Goal: Information Seeking & Learning: Check status

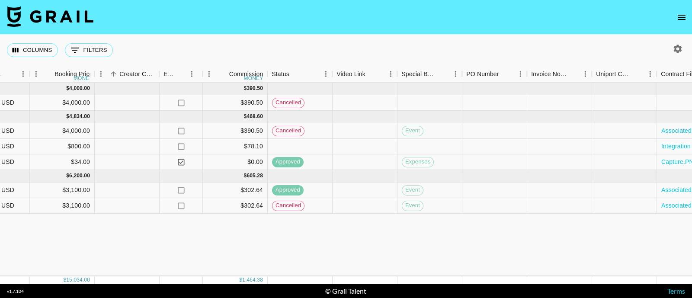
scroll to position [0, 808]
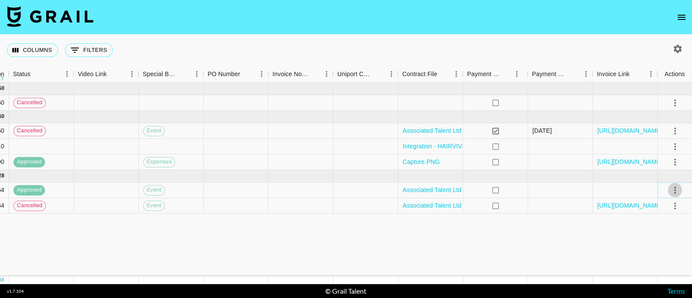
click at [675, 189] on icon "select merge strategy" at bounding box center [675, 190] width 10 height 10
click at [608, 190] on div at bounding box center [625, 190] width 65 height 16
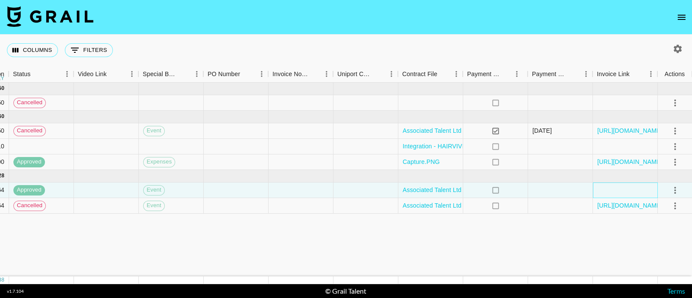
click at [608, 190] on div at bounding box center [625, 190] width 65 height 16
click at [630, 74] on div "Invoice Link" at bounding box center [636, 74] width 12 height 12
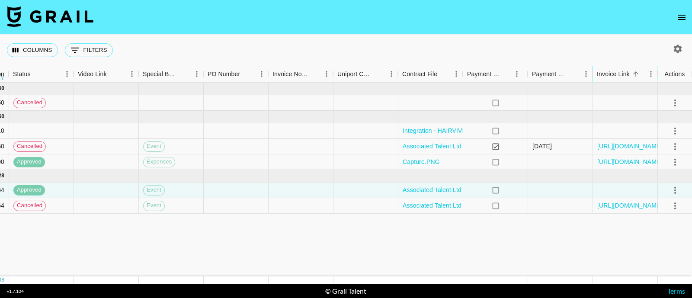
click at [630, 74] on div "Invoice Link" at bounding box center [636, 74] width 12 height 12
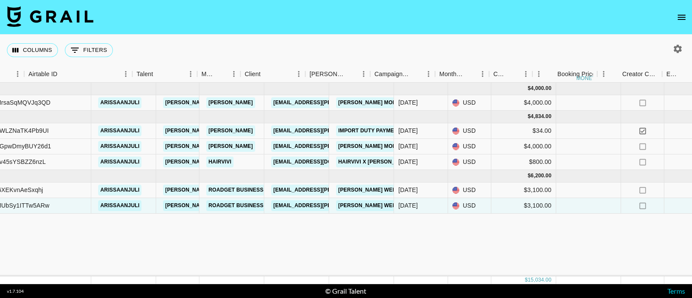
scroll to position [0, 0]
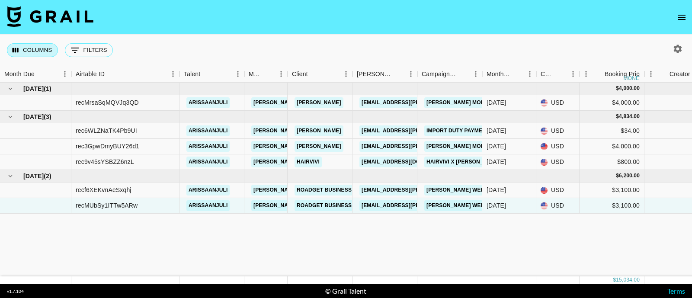
click at [22, 53] on button "Columns" at bounding box center [32, 50] width 51 height 14
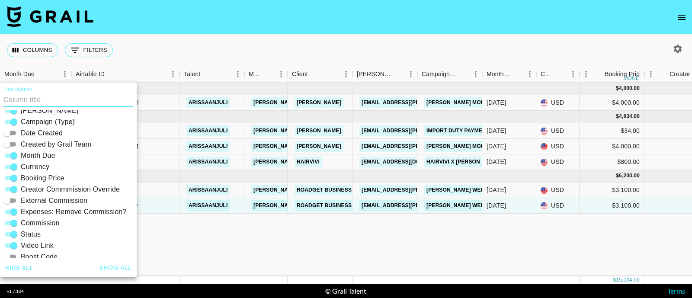
scroll to position [92, 0]
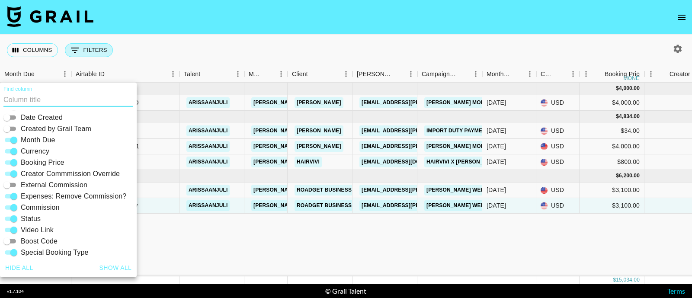
click at [80, 45] on button "0 Filters" at bounding box center [89, 50] width 48 height 14
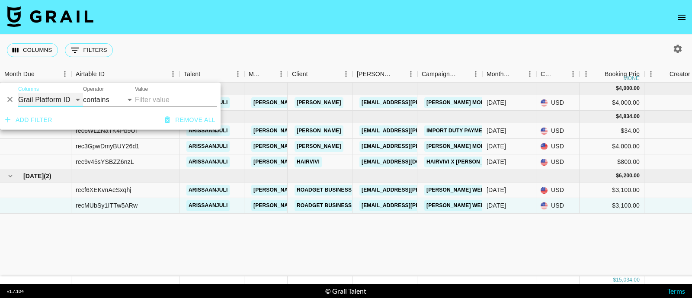
click at [77, 99] on select "Grail Platform ID Airtable ID Talent Manager Client [PERSON_NAME] Campaign (Typ…" at bounding box center [50, 100] width 65 height 14
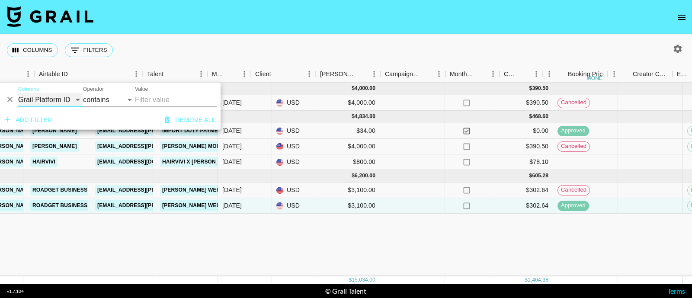
scroll to position [0, 0]
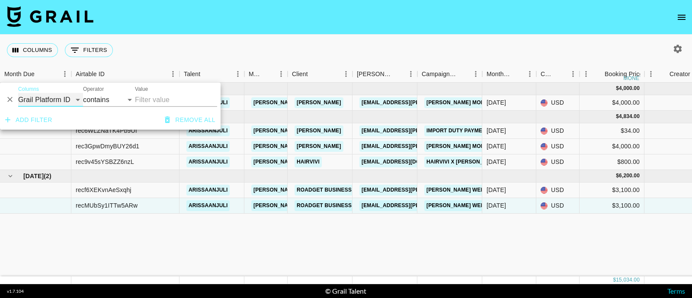
click at [75, 103] on select "Grail Platform ID Airtable ID Talent Manager Client [PERSON_NAME] Campaign (Typ…" at bounding box center [50, 100] width 65 height 14
select select "status"
click at [18, 93] on select "Grail Platform ID Airtable ID Talent Manager Client [PERSON_NAME] Campaign (Typ…" at bounding box center [50, 100] width 65 height 14
select select "is"
click at [148, 102] on select "confirmed declined draft posted approved cancelled badDebt" at bounding box center [156, 100] width 42 height 14
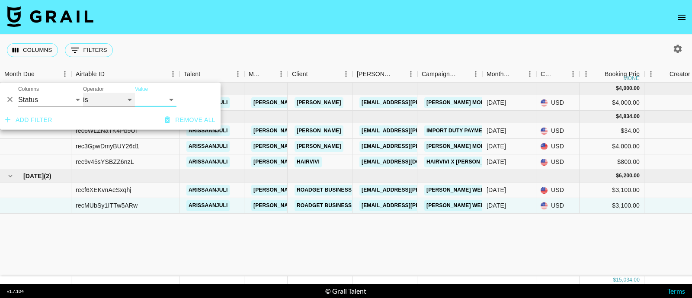
click at [91, 101] on select "is is not is any of is not any of" at bounding box center [109, 100] width 52 height 14
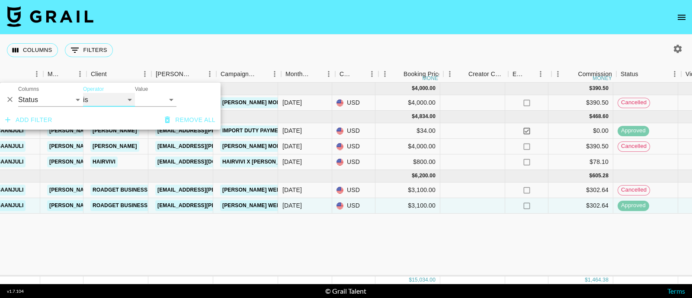
scroll to position [0, 206]
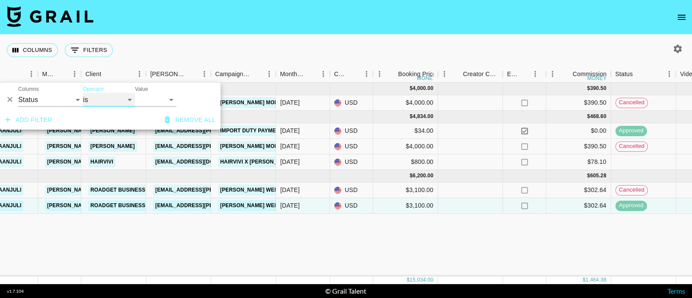
click at [115, 97] on select "is is not is any of is not any of" at bounding box center [109, 100] width 52 height 14
click at [83, 93] on select "is is not is any of is not any of" at bounding box center [109, 100] width 52 height 14
click at [146, 102] on select "confirmed declined draft posted approved cancelled badDebt" at bounding box center [156, 100] width 42 height 14
click at [135, 93] on select "confirmed declined draft posted approved cancelled badDebt" at bounding box center [156, 100] width 42 height 14
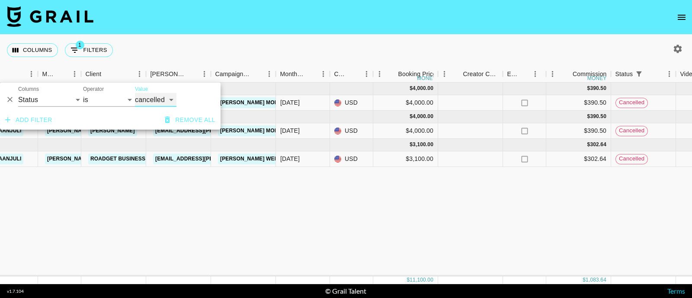
click at [158, 99] on select "confirmed declined draft posted approved cancelled badDebt" at bounding box center [156, 100] width 42 height 14
select select "confirmed"
click at [135, 93] on select "confirmed declined draft posted approved cancelled badDebt" at bounding box center [156, 100] width 42 height 14
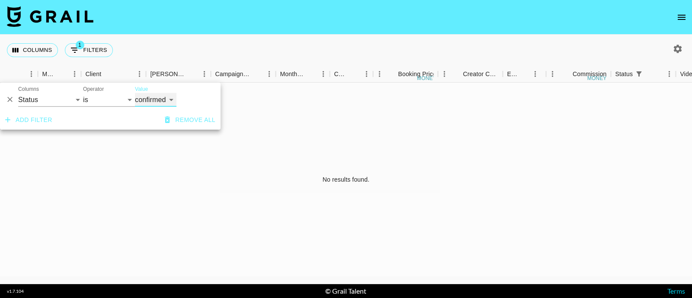
click at [147, 97] on select "confirmed declined draft posted approved cancelled badDebt" at bounding box center [156, 100] width 42 height 14
click at [135, 93] on select "confirmed declined draft posted approved cancelled badDebt" at bounding box center [156, 100] width 42 height 14
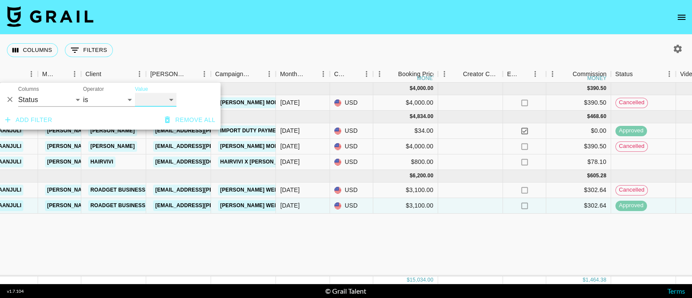
click at [161, 100] on select "confirmed declined draft posted approved cancelled badDebt" at bounding box center [156, 100] width 42 height 14
select select "approved"
click at [135, 93] on select "confirmed declined draft posted approved cancelled badDebt" at bounding box center [156, 100] width 42 height 14
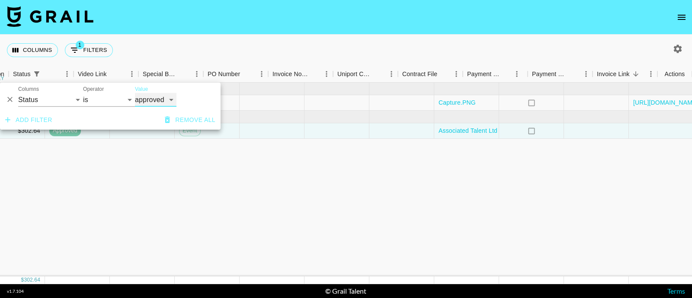
scroll to position [0, 808]
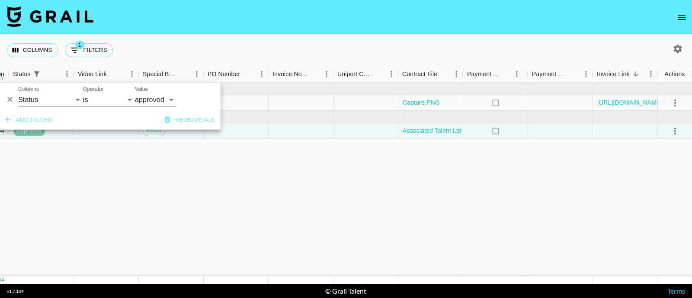
click at [93, 109] on div "And Or Columns Grail Platform ID Airtable ID Talent Manager Client [PERSON_NAME…" at bounding box center [110, 97] width 221 height 28
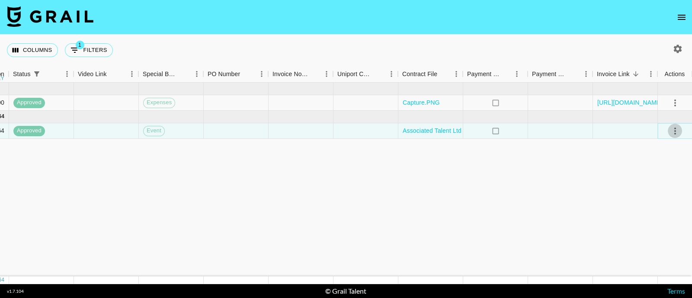
click at [671, 128] on icon "select merge strategy" at bounding box center [675, 131] width 10 height 10
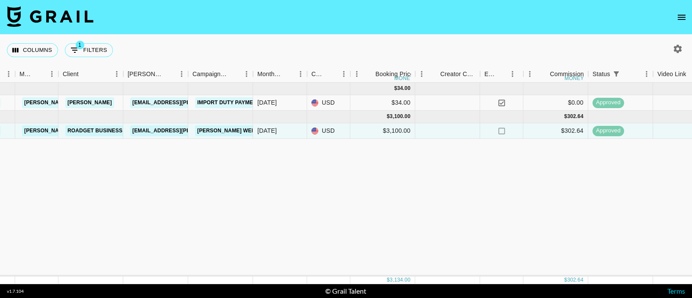
scroll to position [0, 0]
